Goal: Information Seeking & Learning: Find specific fact

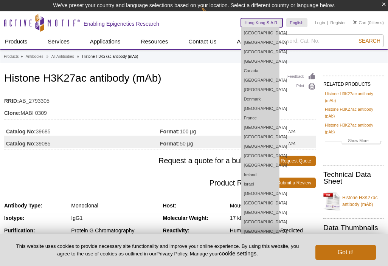
click at [262, 23] on link "Hong Kong S.A.R." at bounding box center [262, 22] width 42 height 9
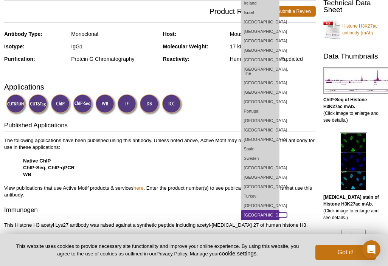
click at [259, 211] on link "[GEOGRAPHIC_DATA]" at bounding box center [260, 215] width 38 height 9
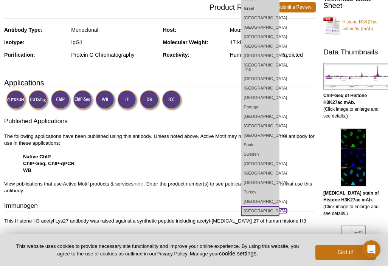
scroll to position [160, 0]
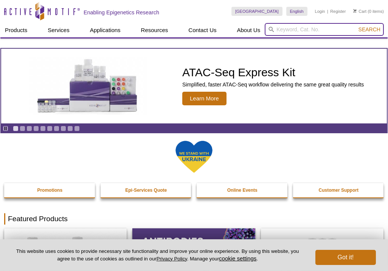
click at [296, 30] on input "search" at bounding box center [324, 29] width 119 height 13
type input "39085"
click at [356, 26] on button "Search" at bounding box center [369, 29] width 26 height 7
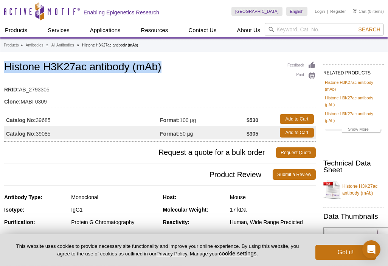
drag, startPoint x: 145, startPoint y: 69, endPoint x: -1, endPoint y: 64, distance: 146.0
copy h1 "Histone H3K27ac antibody (mAb)"
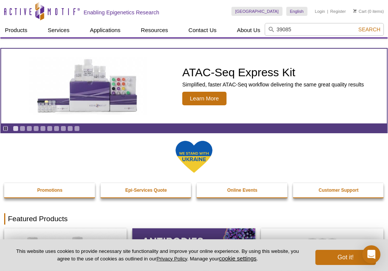
click at [356, 26] on button "Search" at bounding box center [369, 29] width 26 height 7
click at [291, 41] on strong "39085" at bounding box center [290, 42] width 14 height 6
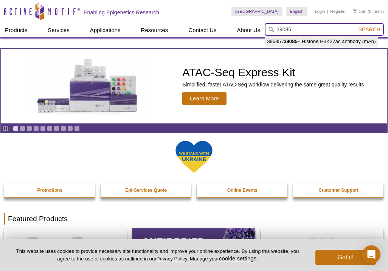
type input "39685 / 39085 – Histone H3K27ac antibody (mAb)"
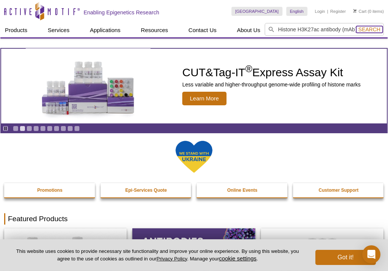
click at [374, 29] on span "Search" at bounding box center [369, 29] width 22 height 6
